Goal: Information Seeking & Learning: Learn about a topic

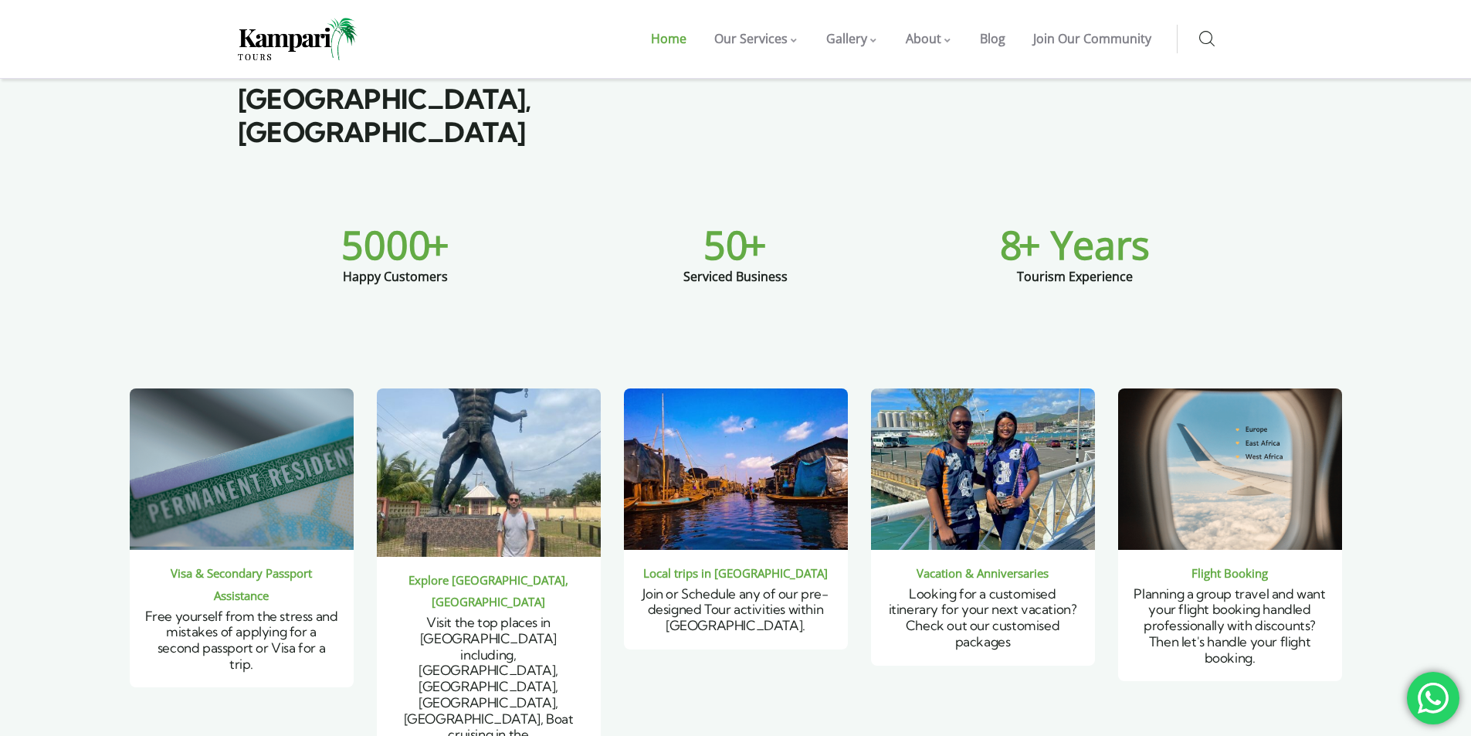
scroll to position [849, 0]
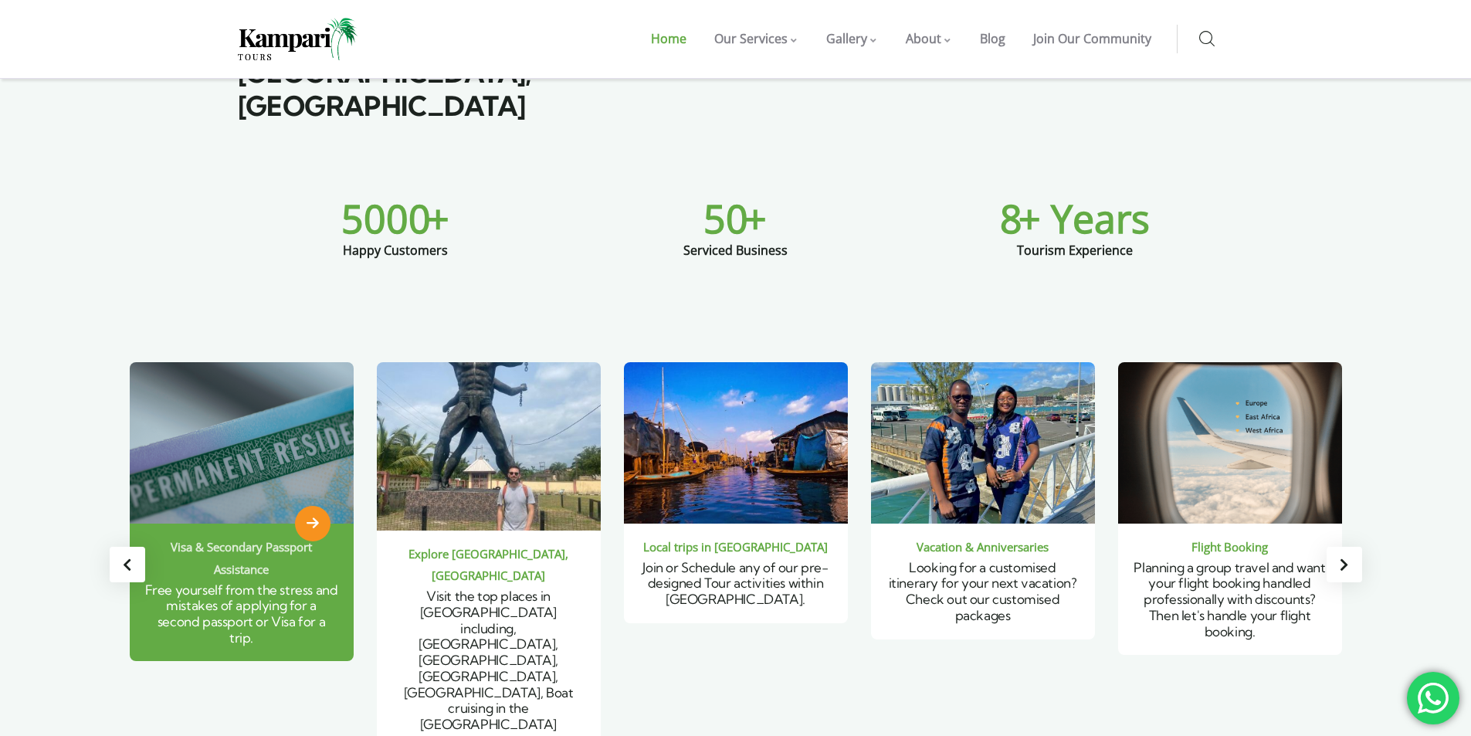
click at [317, 517] on icon "6 / 6" at bounding box center [313, 524] width 12 height 14
click at [307, 517] on icon "6 / 6" at bounding box center [313, 524] width 12 height 14
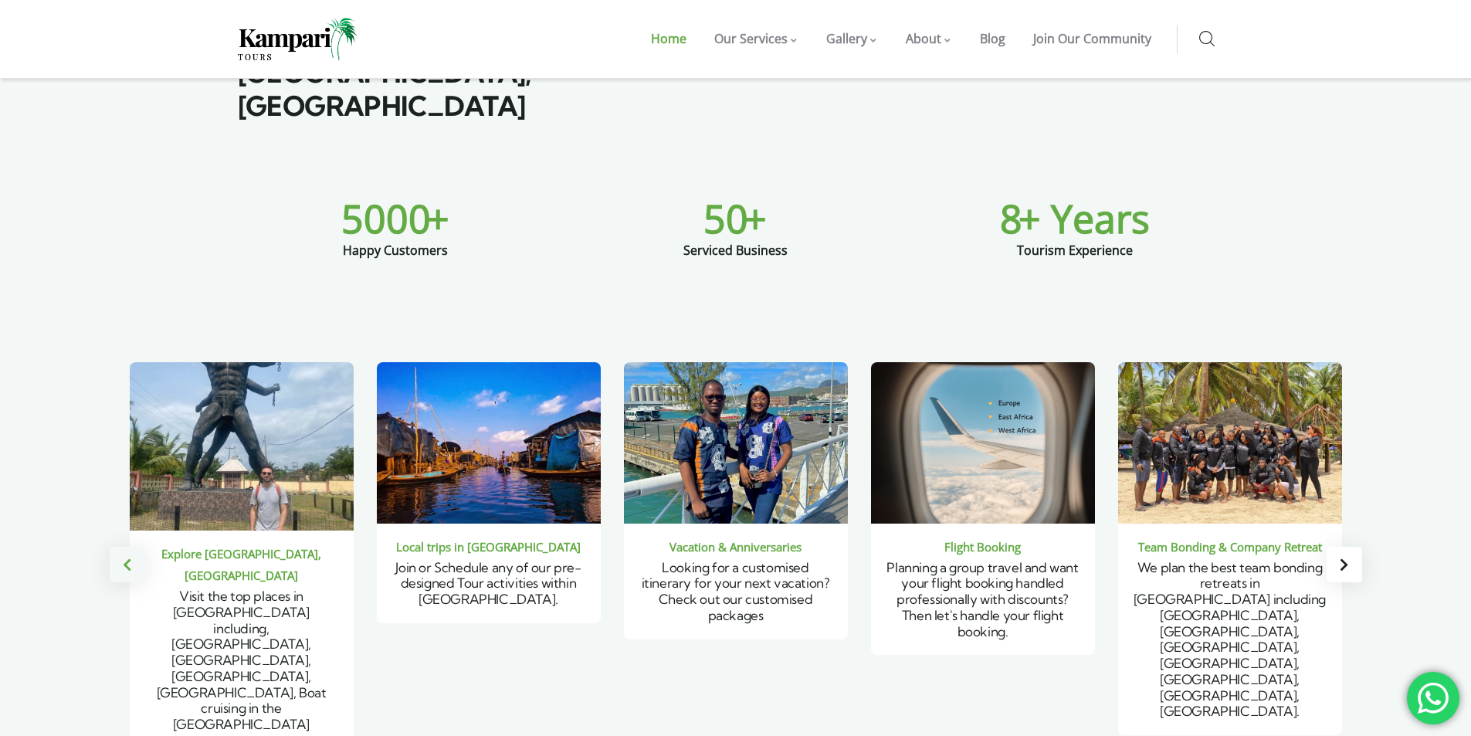
click at [134, 547] on div "Previous slide" at bounding box center [128, 565] width 36 height 36
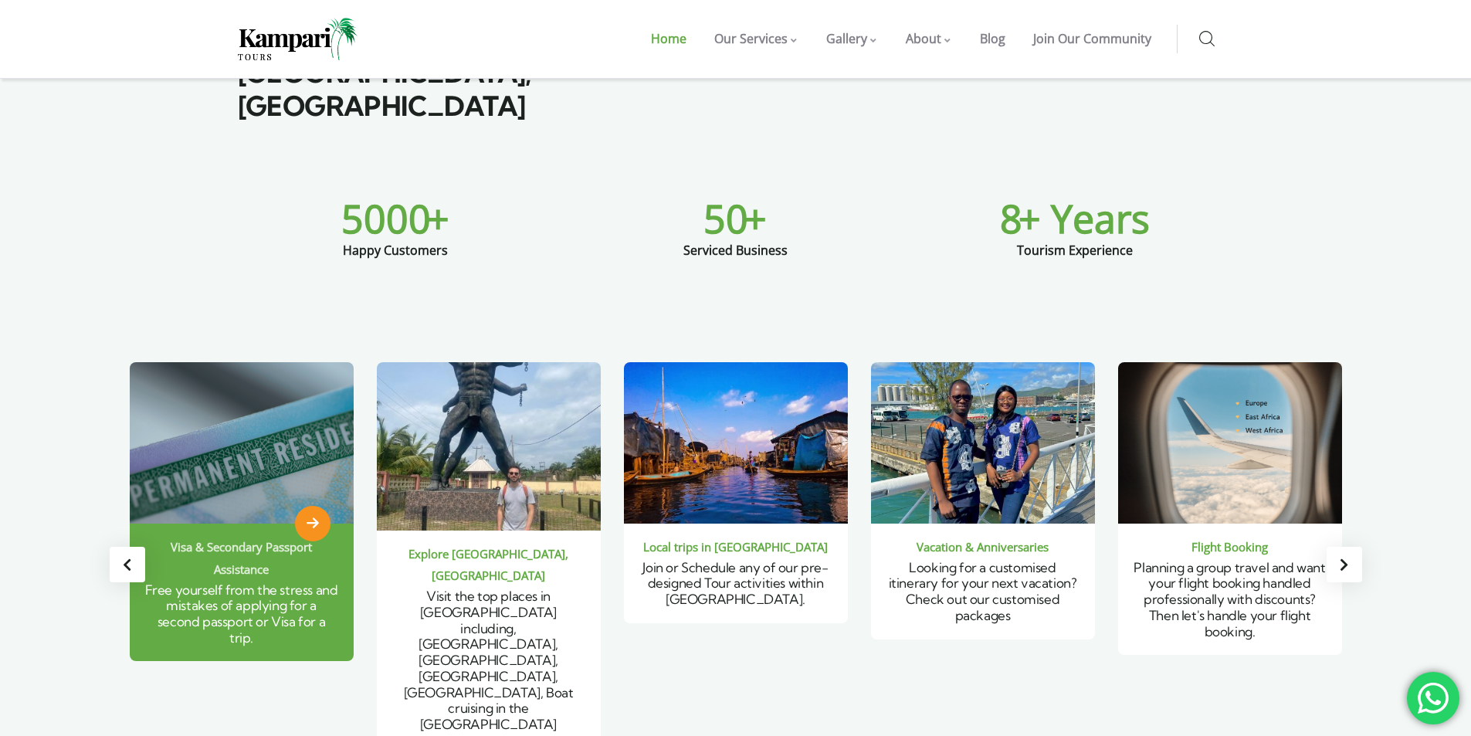
click at [219, 536] on div "Visa & Secondary Passport Assistance" at bounding box center [241, 558] width 193 height 45
click at [211, 389] on img "6 / 6" at bounding box center [241, 443] width 269 height 194
click at [201, 536] on div "Visa & Secondary Passport Assistance" at bounding box center [241, 558] width 193 height 45
click at [215, 581] on span "Free yourself from the stress and mistakes of applying for a second passport or…" at bounding box center [241, 613] width 193 height 64
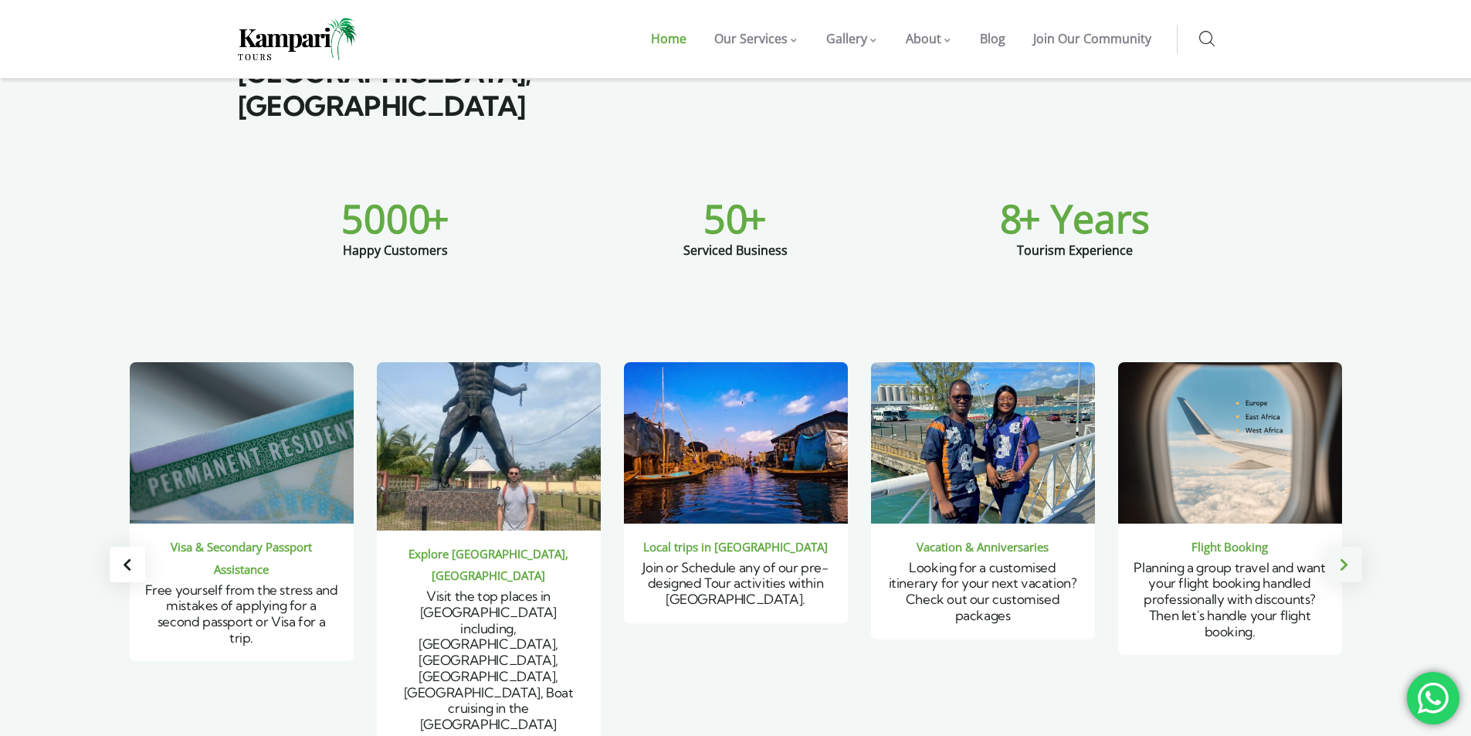
click at [1344, 547] on div "Next slide" at bounding box center [1344, 565] width 36 height 36
